Goal: Task Accomplishment & Management: Use online tool/utility

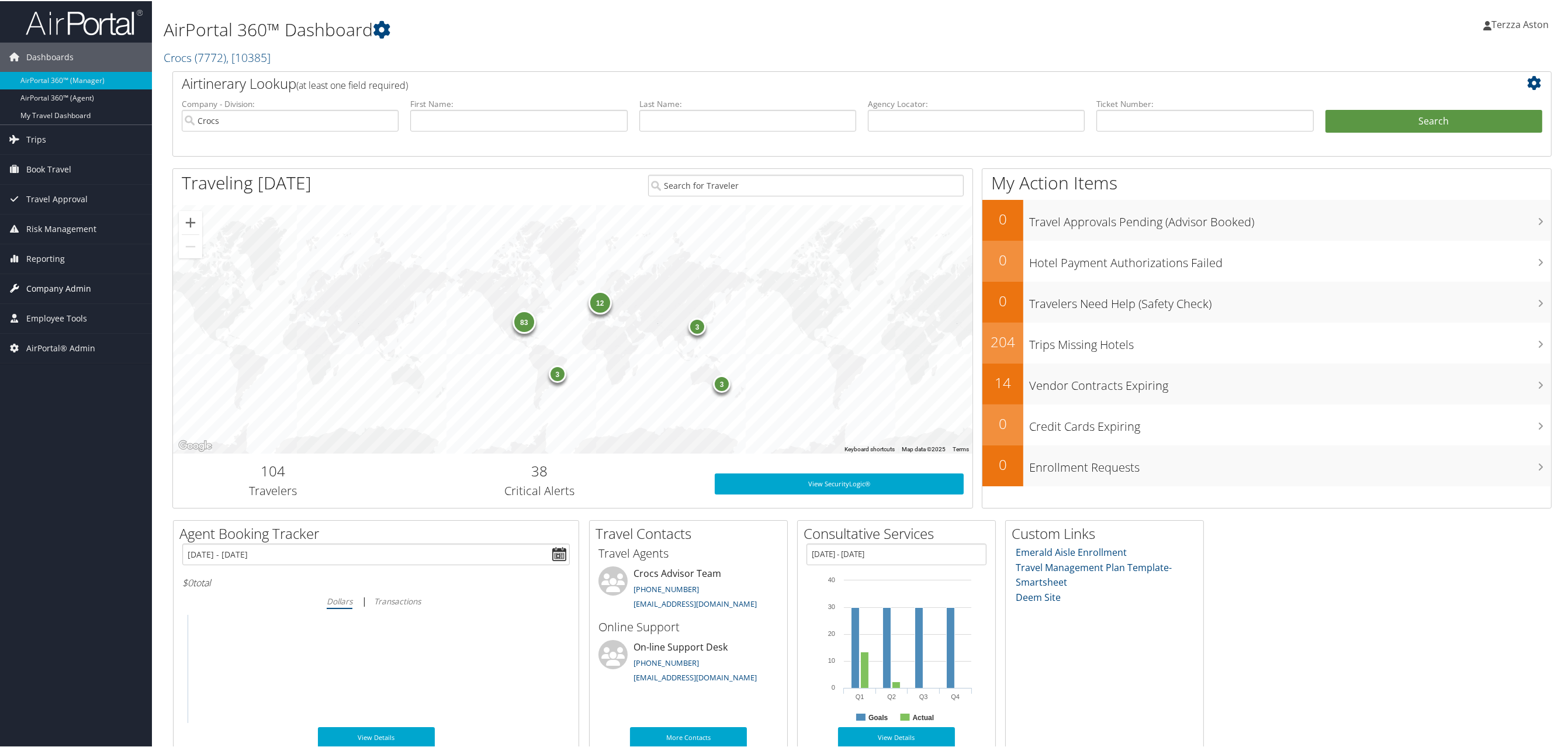
click at [68, 289] on span "Company Admin" at bounding box center [59, 287] width 65 height 29
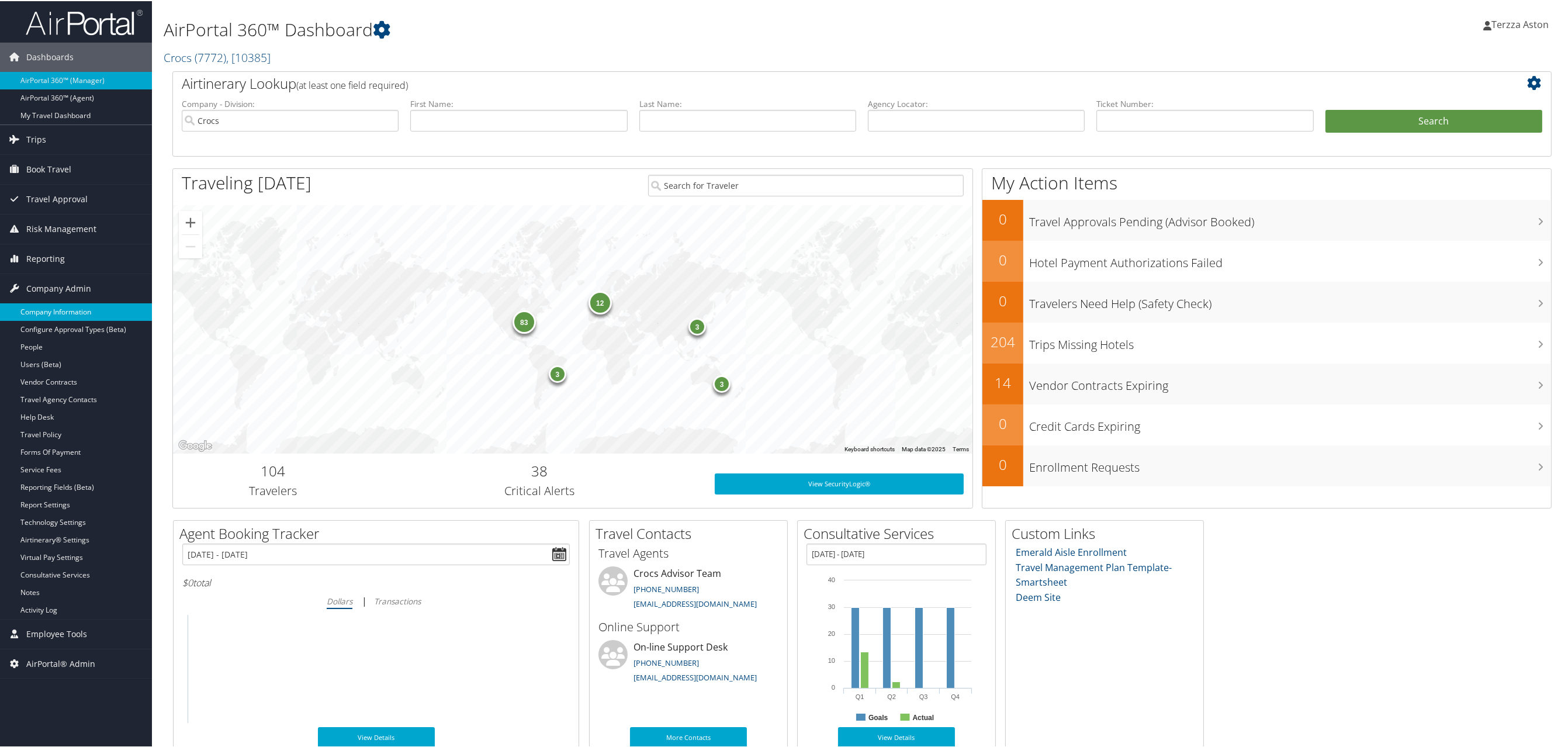
click at [64, 311] on link "Company Information" at bounding box center [76, 311] width 152 height 18
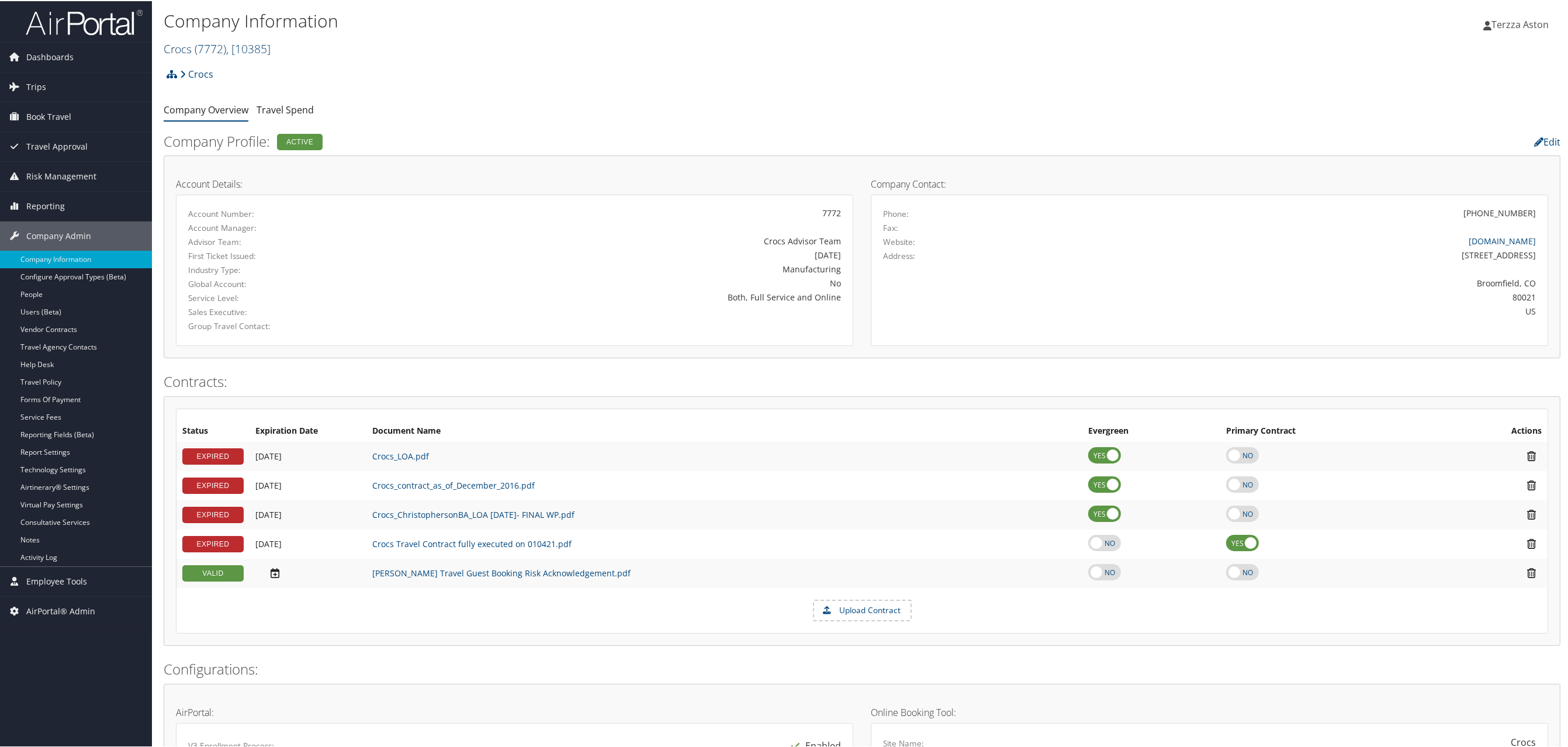
click at [201, 44] on span "( 7772 )" at bounding box center [210, 47] width 32 height 15
click at [196, 70] on input "search" at bounding box center [241, 69] width 153 height 22
type input "sound [PERSON_NAME]"
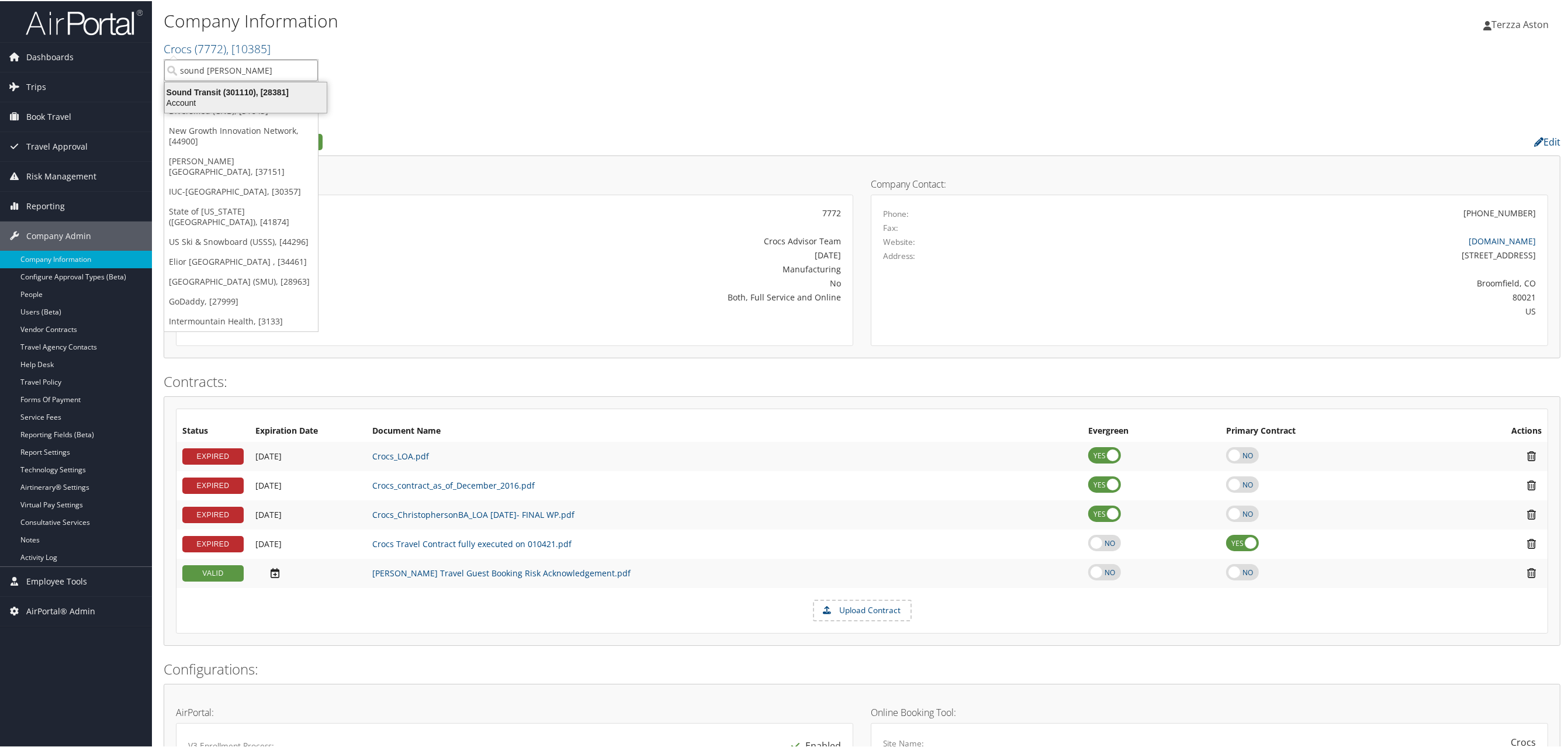
click at [225, 82] on li "Sound Transit (301110), [28381] Account" at bounding box center [246, 96] width 163 height 32
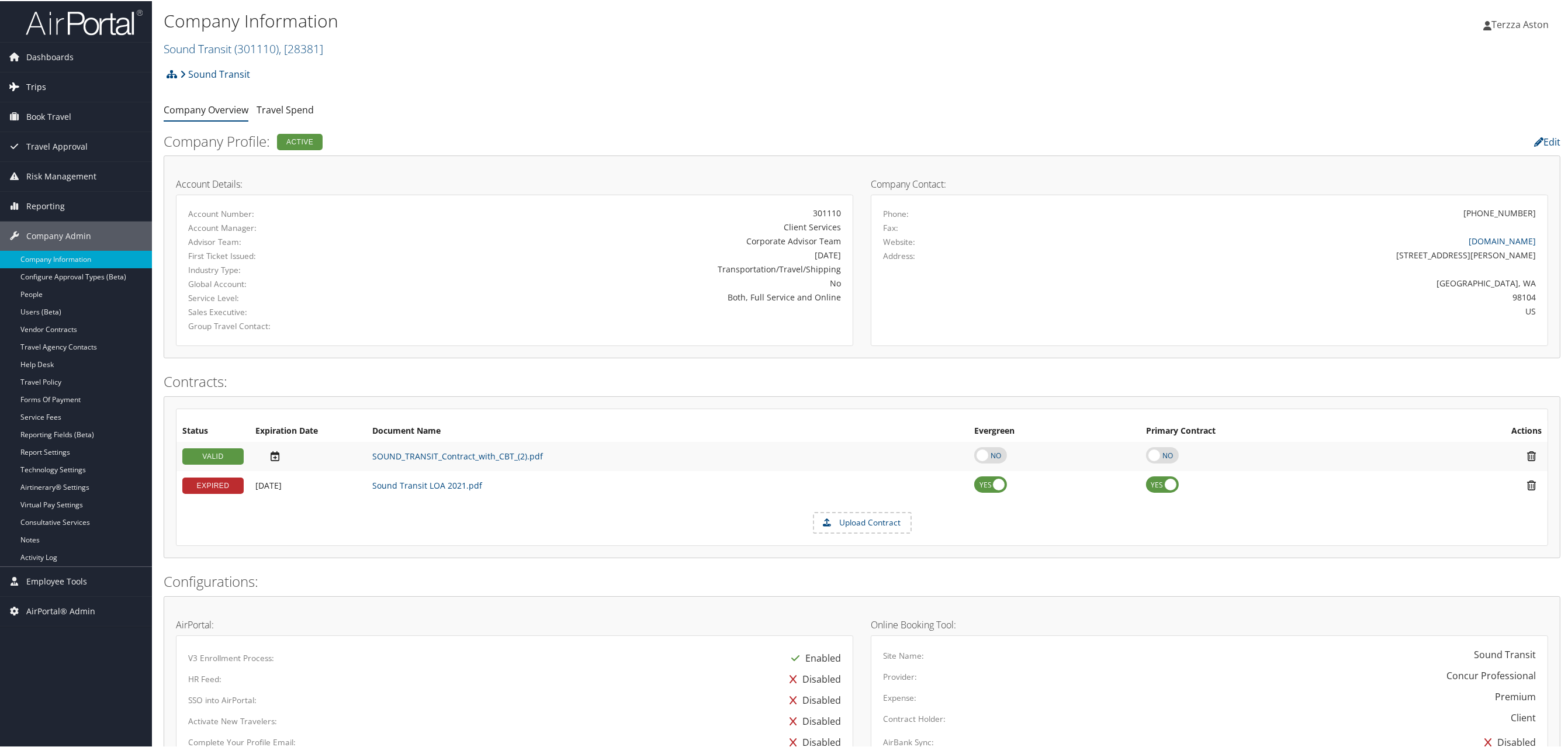
click at [38, 81] on span "Trips" at bounding box center [36, 86] width 20 height 29
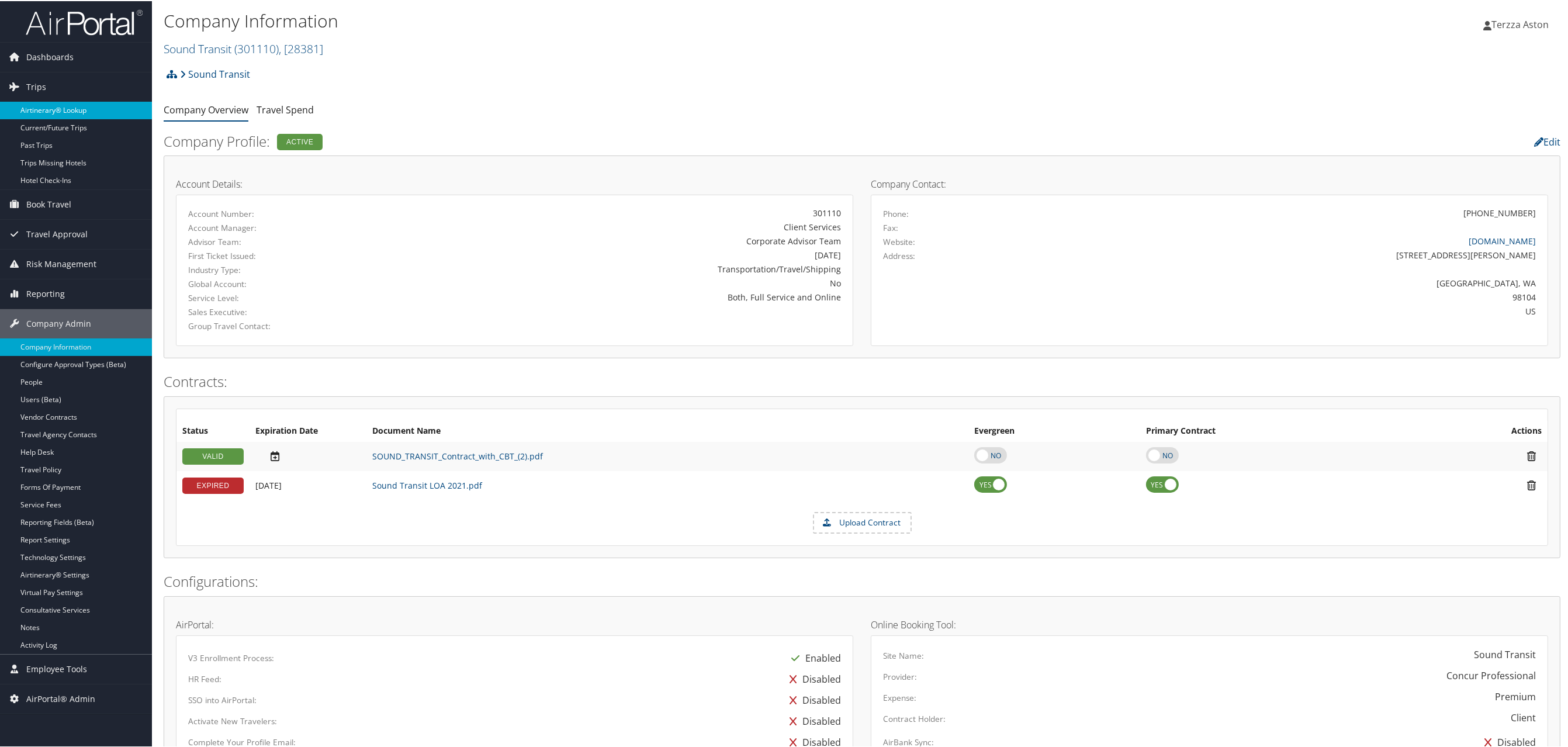
click at [60, 111] on link "Airtinerary® Lookup" at bounding box center [76, 109] width 152 height 18
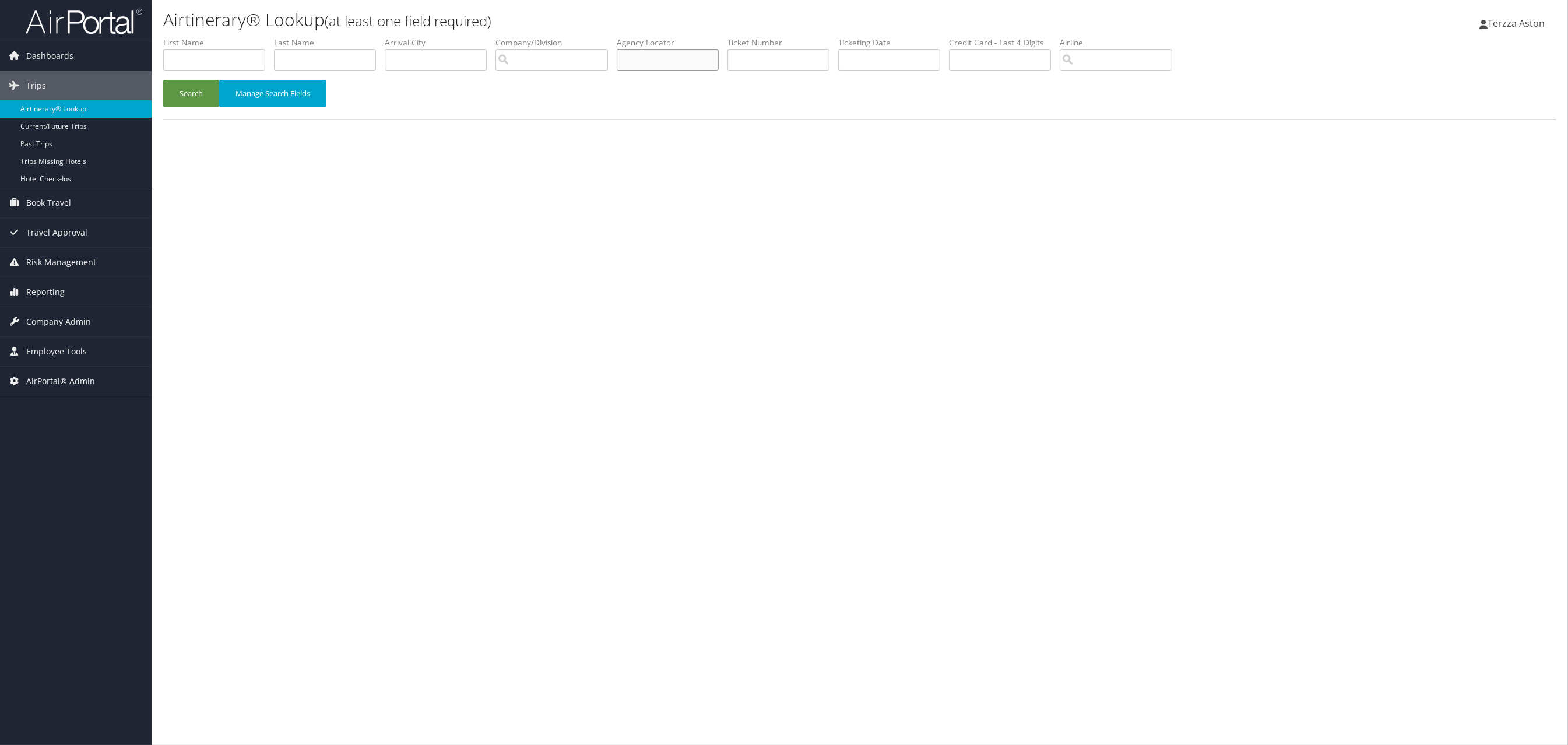
click at [657, 60] on input "text" at bounding box center [668, 60] width 102 height 22
type input "c"
type input "cn7xqn"
click at [163, 80] on button "Search" at bounding box center [191, 93] width 56 height 27
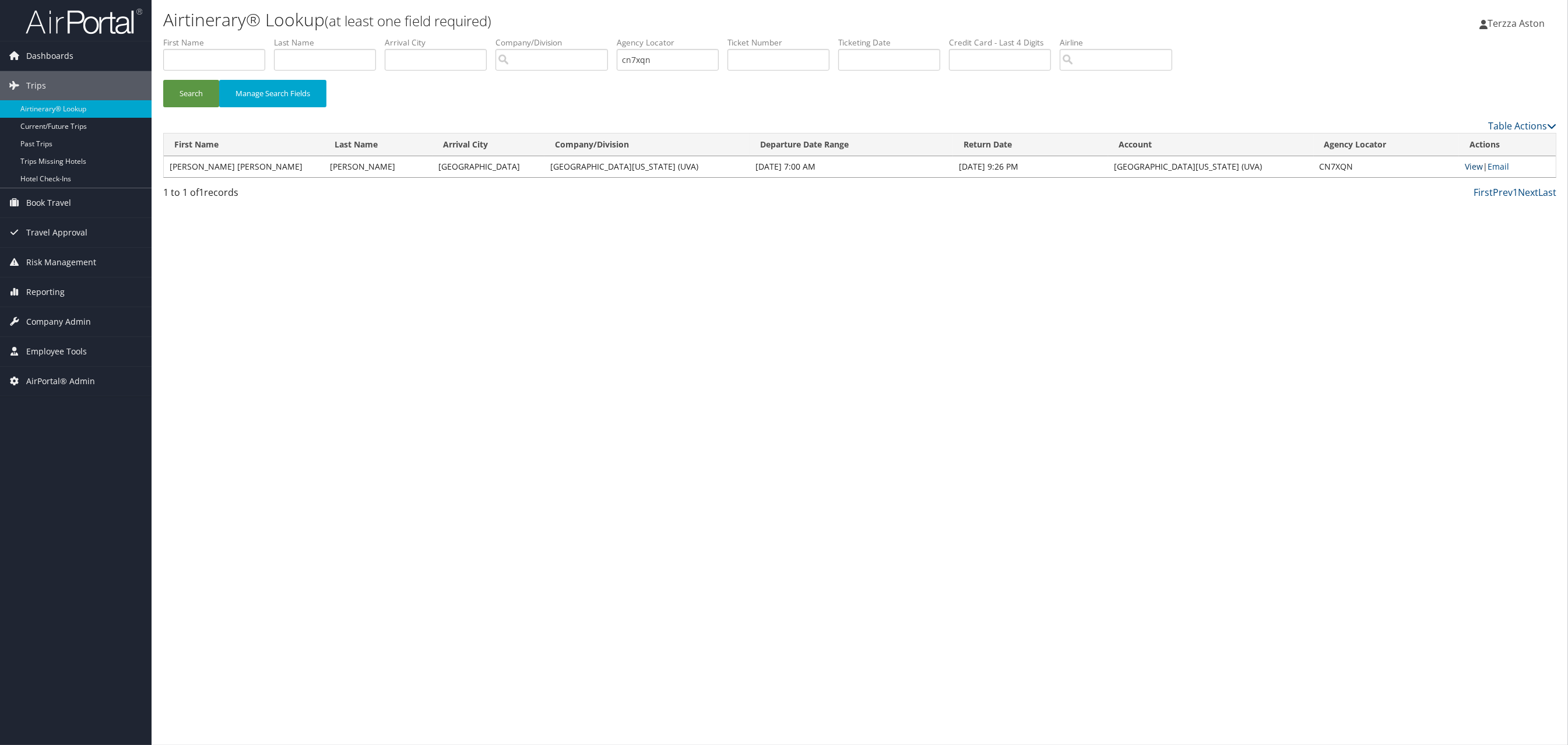
click at [1471, 169] on link "View" at bounding box center [1473, 166] width 18 height 11
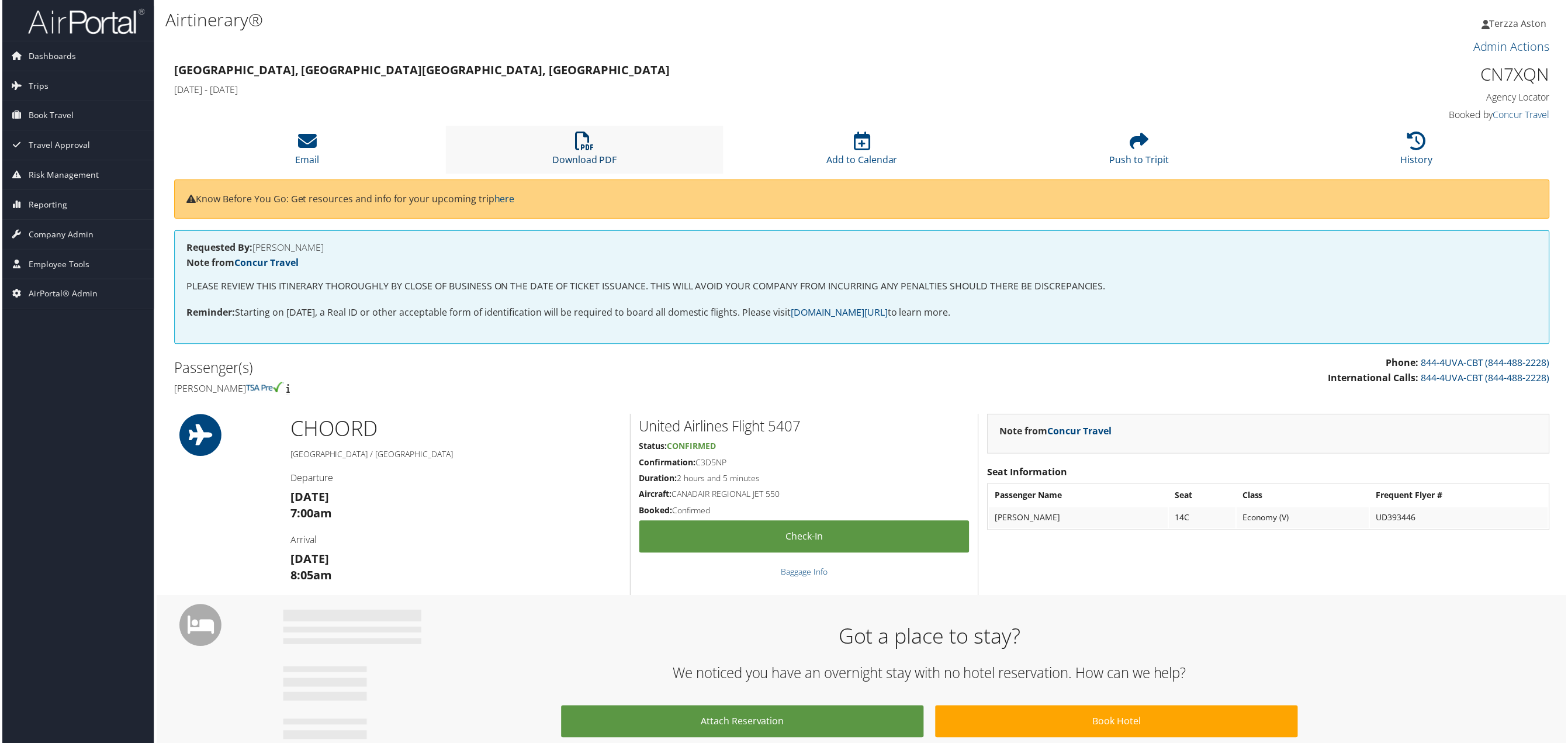
click at [584, 149] on icon at bounding box center [584, 141] width 19 height 19
